Goal: Task Accomplishment & Management: Use online tool/utility

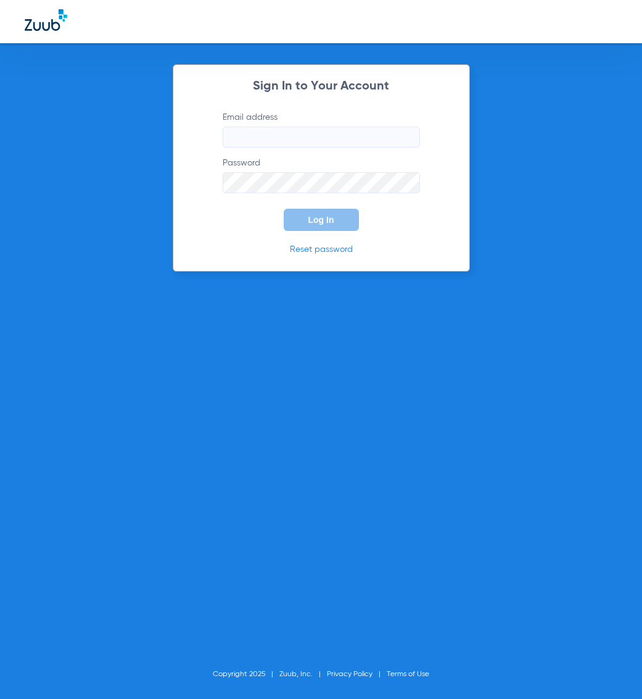
type input "[EMAIL_ADDRESS][DOMAIN_NAME]"
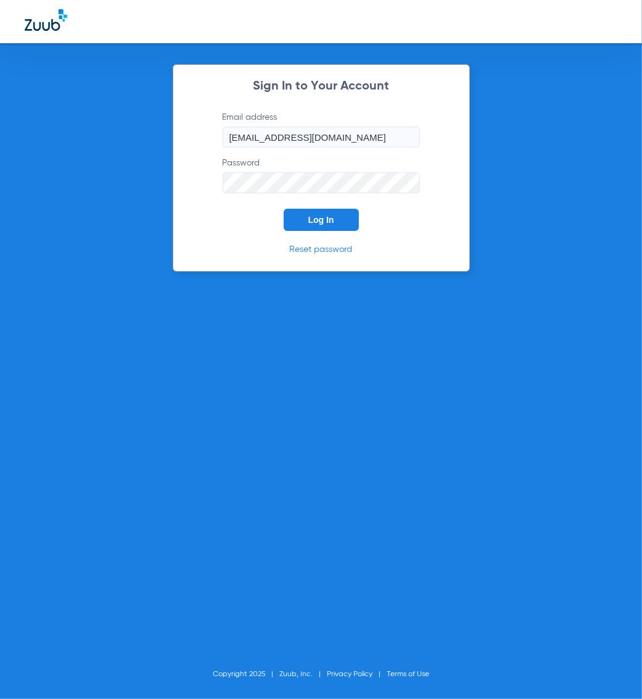
click at [309, 215] on span "Log In" at bounding box center [322, 220] width 26 height 10
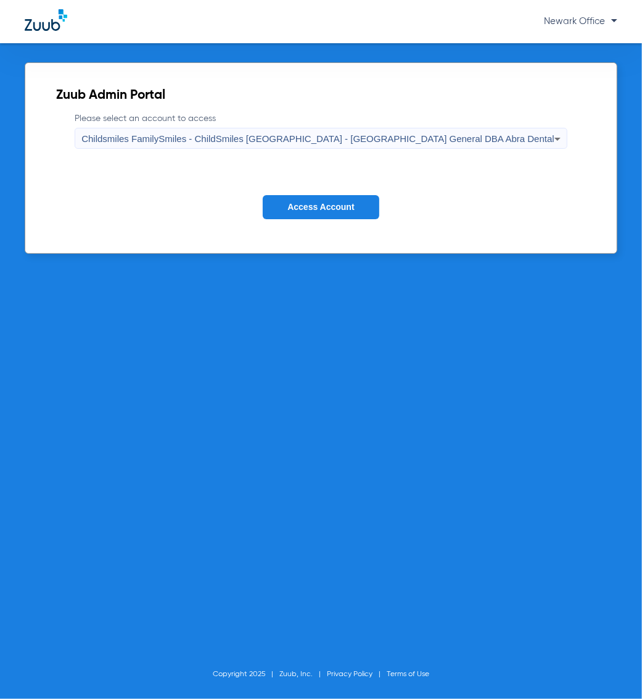
click at [280, 125] on label "Please select an account to access Childsmiles FamilySmiles - ChildSmiles [GEOG…" at bounding box center [321, 130] width 493 height 36
click at [275, 143] on span "Childsmiles FamilySmiles - ChildSmiles [GEOGRAPHIC_DATA] - [GEOGRAPHIC_DATA] Ge…" at bounding box center [317, 138] width 473 height 10
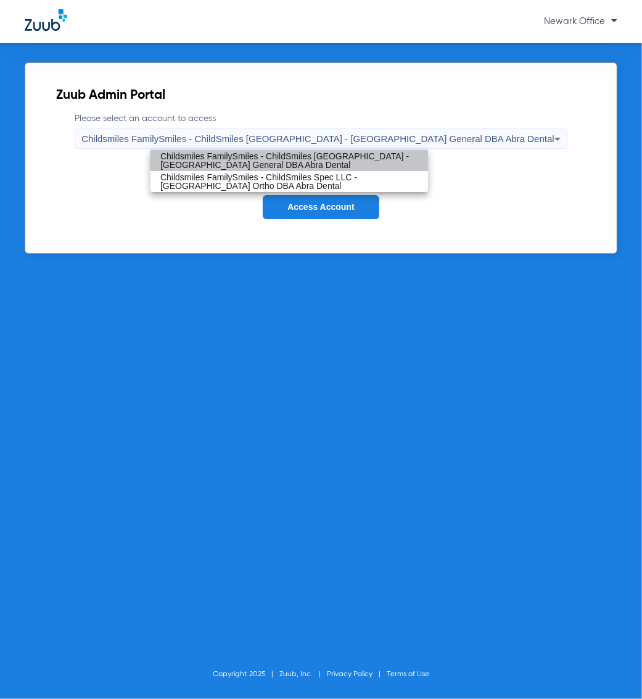
click at [324, 156] on span "Childsmiles FamilySmiles - ChildSmiles [GEOGRAPHIC_DATA] - [GEOGRAPHIC_DATA] Ge…" at bounding box center [289, 160] width 258 height 17
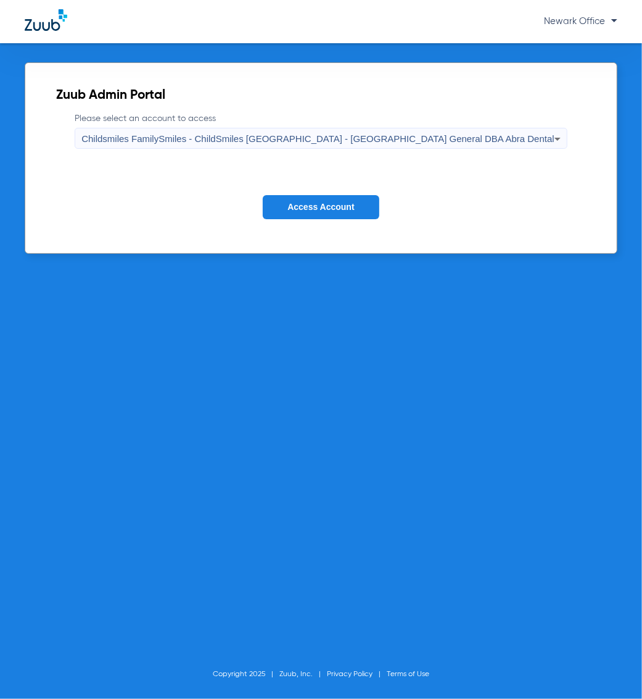
click at [322, 205] on span "Access Account" at bounding box center [321, 207] width 67 height 10
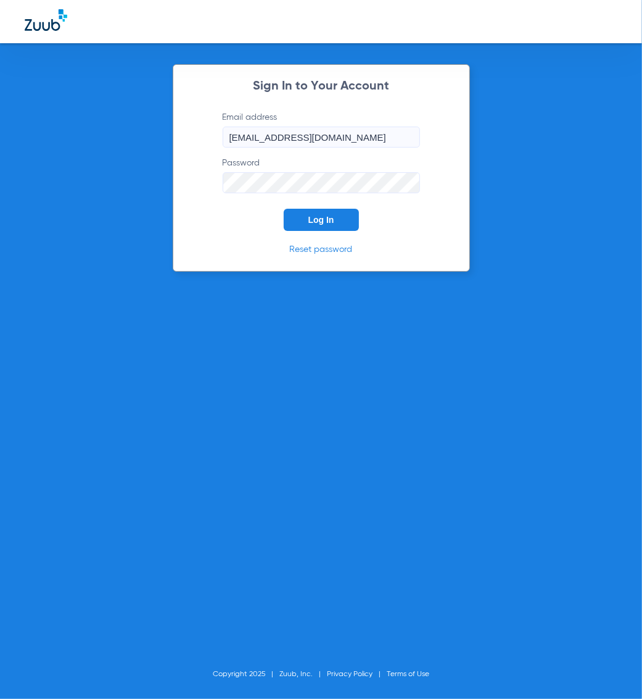
click at [318, 223] on span "Log In" at bounding box center [322, 220] width 26 height 10
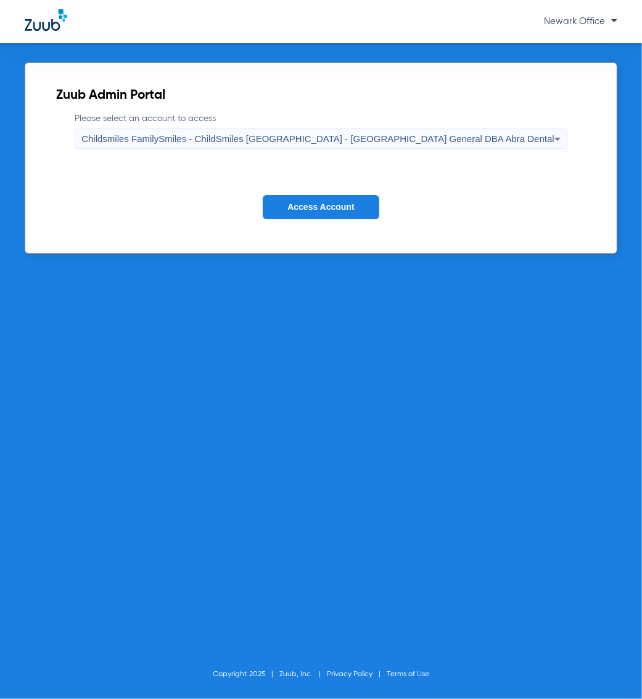
click at [370, 145] on div "Childsmiles FamilySmiles - ChildSmiles [GEOGRAPHIC_DATA] - [GEOGRAPHIC_DATA] Ge…" at bounding box center [317, 138] width 473 height 21
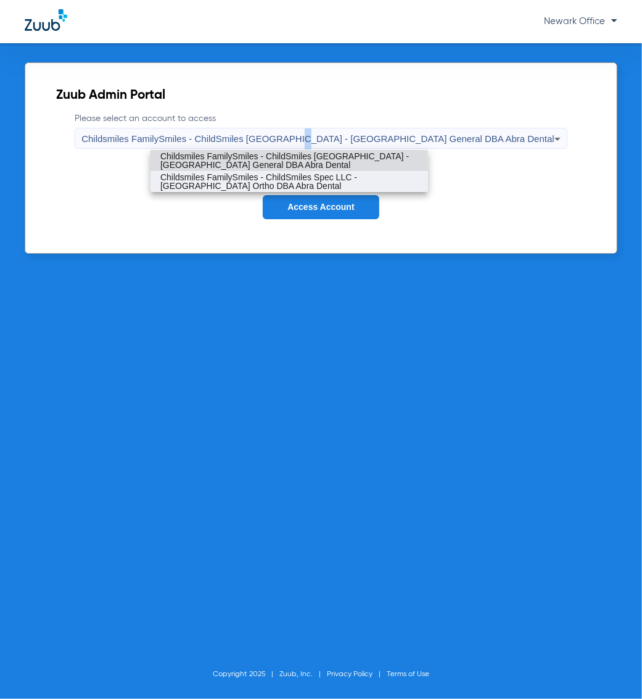
click at [319, 191] on mat-option "Childsmiles FamilySmiles - ChildSmiles Spec LLC - [GEOGRAPHIC_DATA] Ortho DBA A…" at bounding box center [290, 181] width 278 height 21
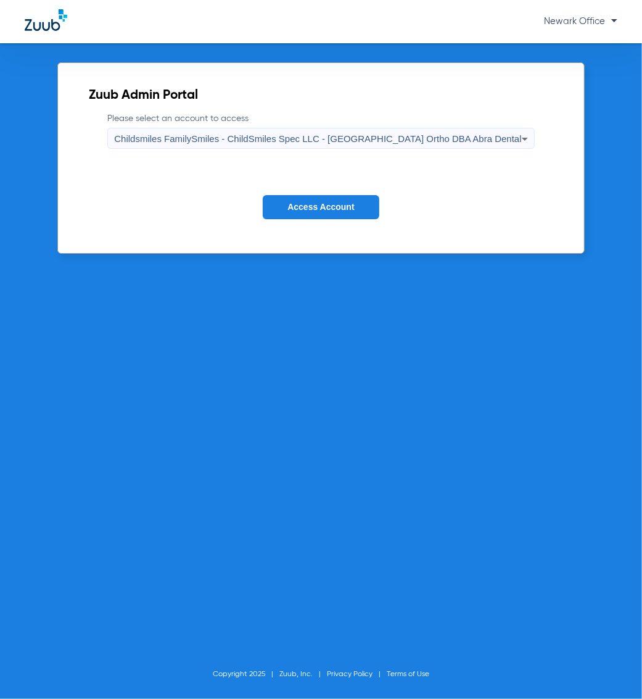
click at [319, 214] on button "Access Account" at bounding box center [321, 207] width 116 height 24
